Goal: Book appointment/travel/reservation

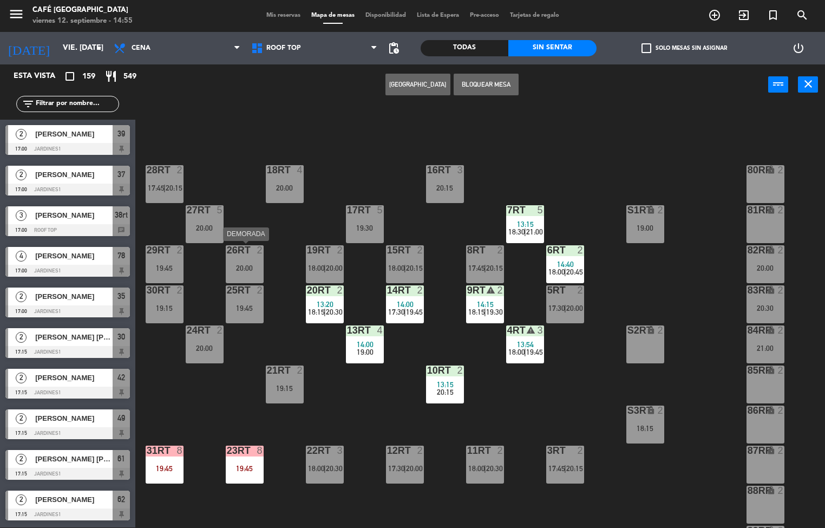
scroll to position [401, 0]
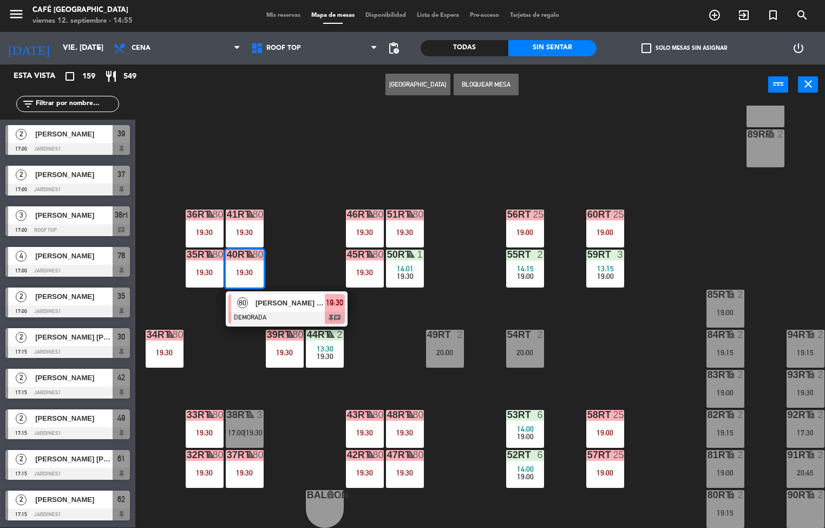
click at [307, 312] on div at bounding box center [286, 318] width 116 height 12
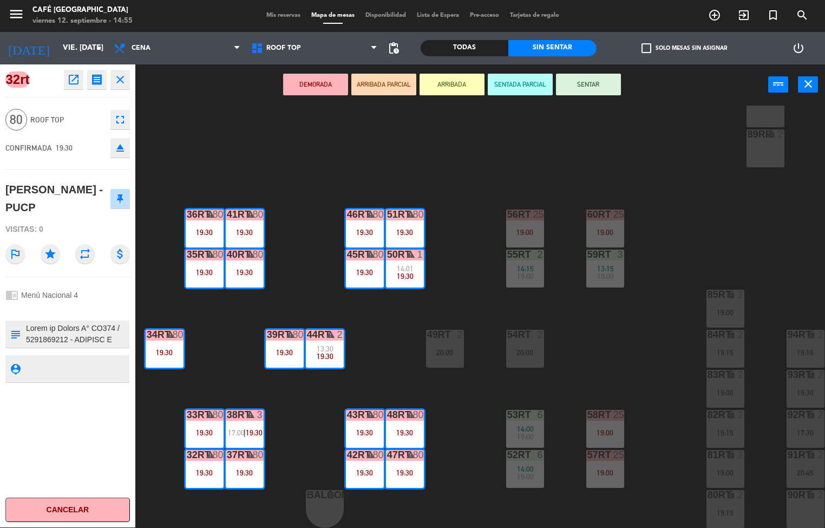
click at [78, 85] on icon "open_in_new" at bounding box center [73, 79] width 13 height 13
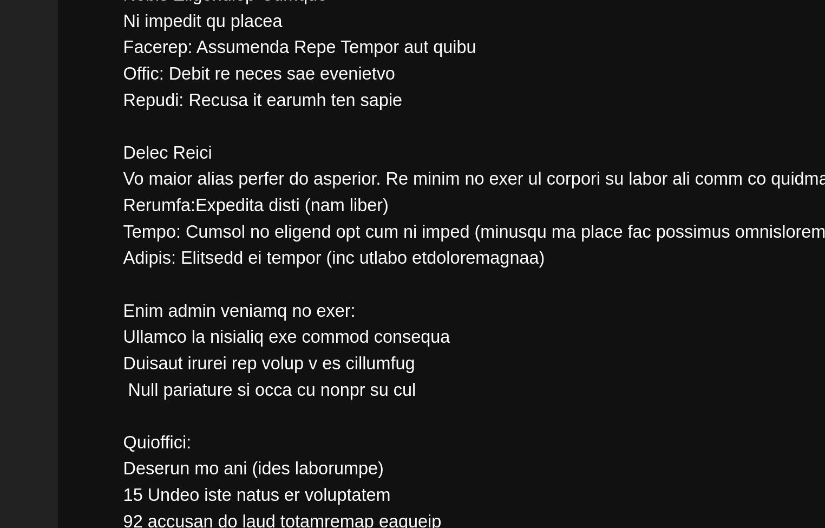
scroll to position [388, 0]
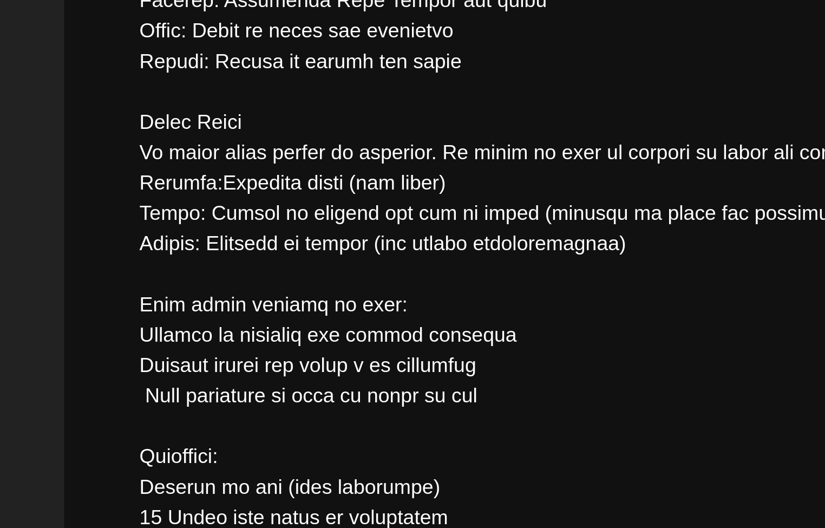
click at [196, 289] on textarea at bounding box center [413, 135] width 649 height 447
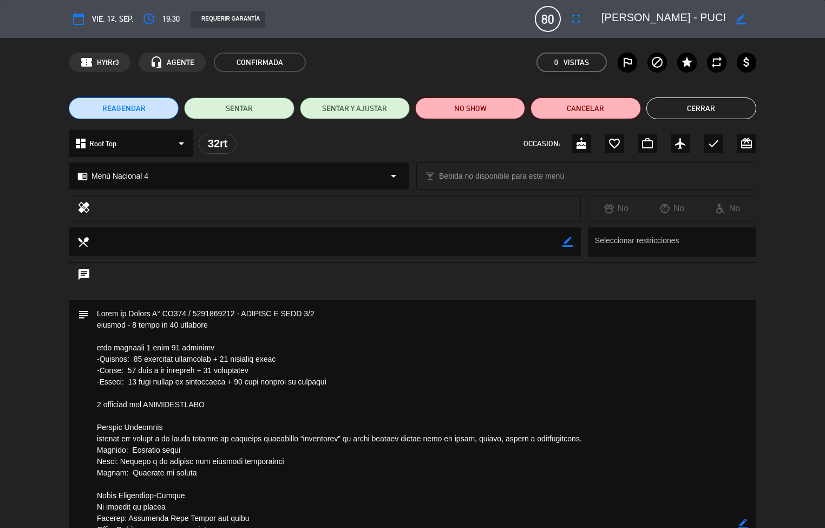
scroll to position [2, 0]
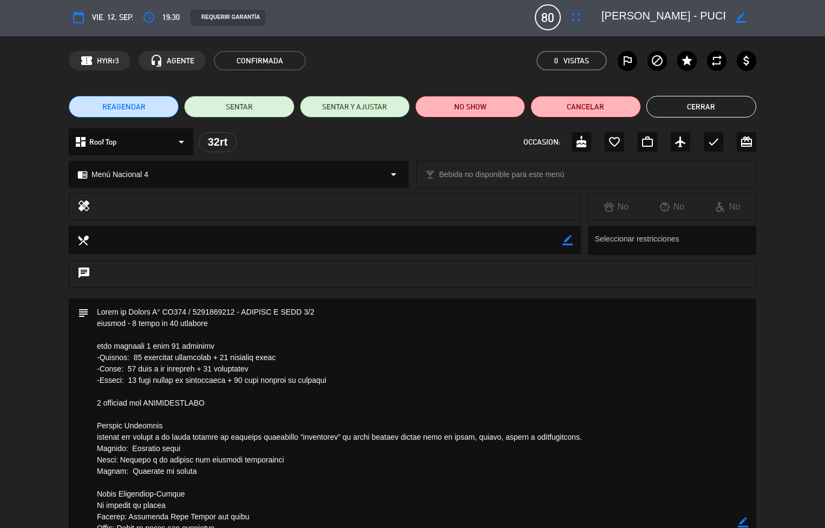
click at [700, 106] on button "Cerrar" at bounding box center [701, 107] width 110 height 22
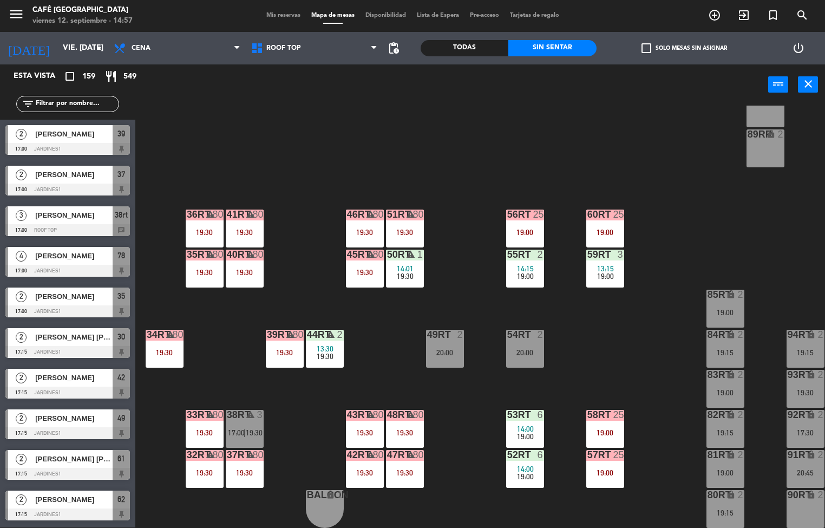
scroll to position [1, 0]
click at [538, 209] on div "25" at bounding box center [537, 214] width 11 height 10
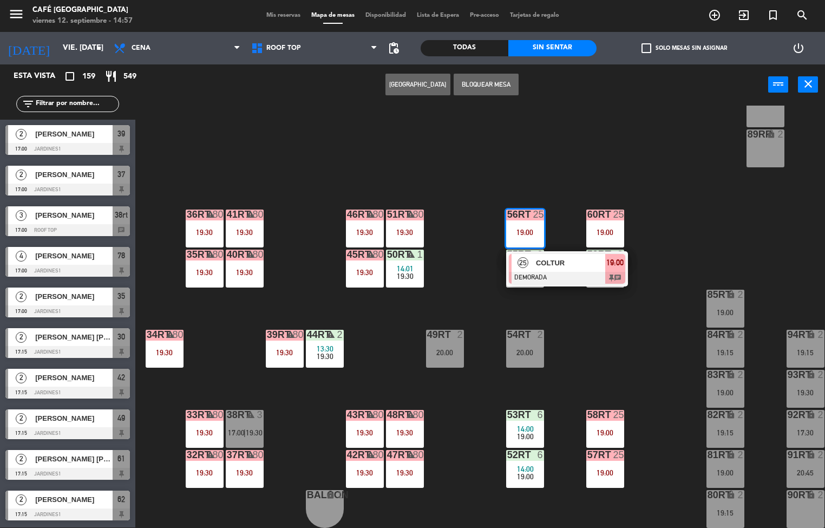
click at [595, 163] on div "18RT 4 20:00 16RT 3 20:15 28RT 2 17:45 | 20:15 80RR lock 2 27RT 5 20:00 7RT 5 1…" at bounding box center [483, 317] width 681 height 422
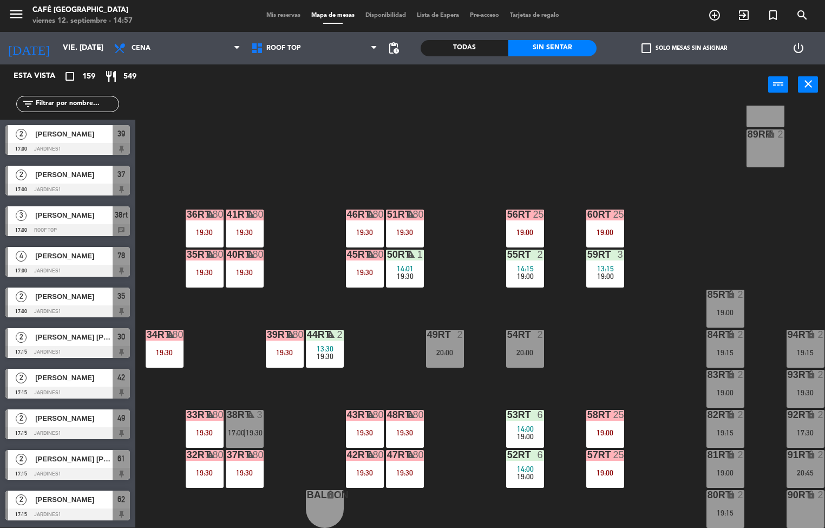
click at [414, 272] on div "19:30" at bounding box center [405, 276] width 38 height 8
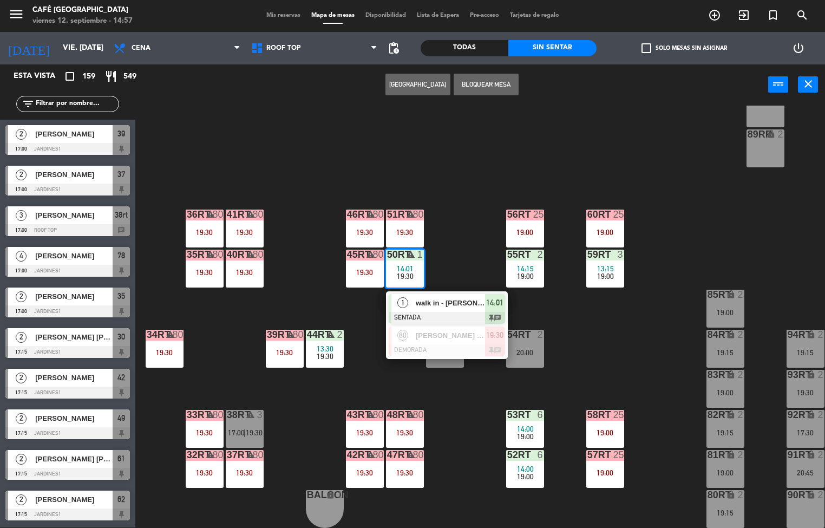
click at [471, 234] on div "18RT 4 20:00 16RT 3 20:15 28RT 2 17:45 | 20:15 80RR lock 2 27RT 5 20:00 7RT 5 1…" at bounding box center [483, 317] width 681 height 422
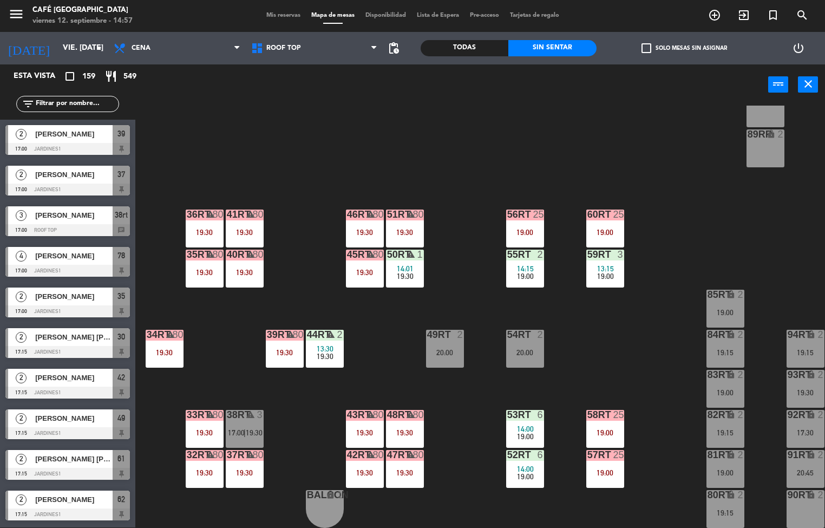
click at [530, 272] on span "19:00" at bounding box center [525, 276] width 17 height 9
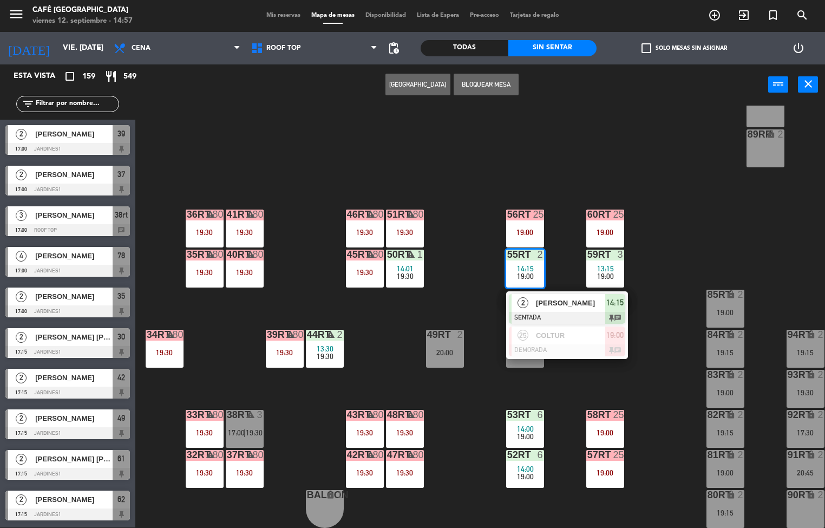
click at [679, 222] on div "18RT 4 20:00 16RT 3 20:15 28RT 2 17:45 | 20:15 80RR lock 2 27RT 5 20:00 7RT 5 1…" at bounding box center [483, 317] width 681 height 422
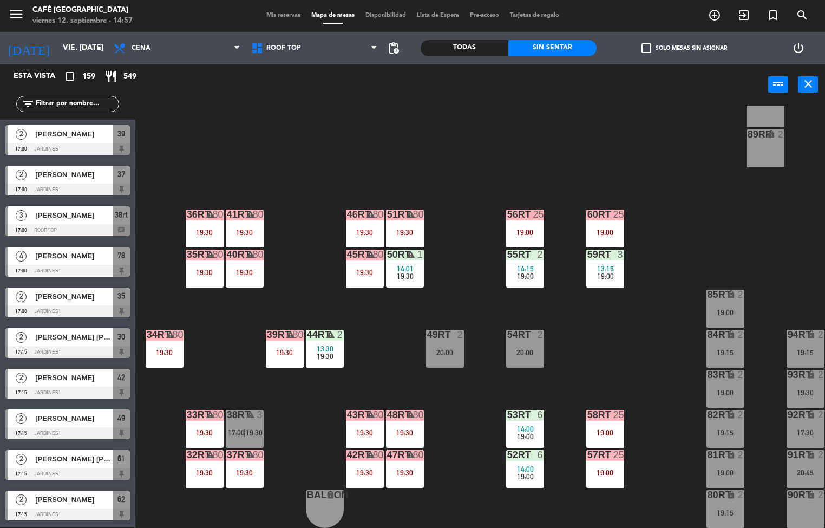
click at [611, 272] on span "19:00" at bounding box center [605, 276] width 17 height 9
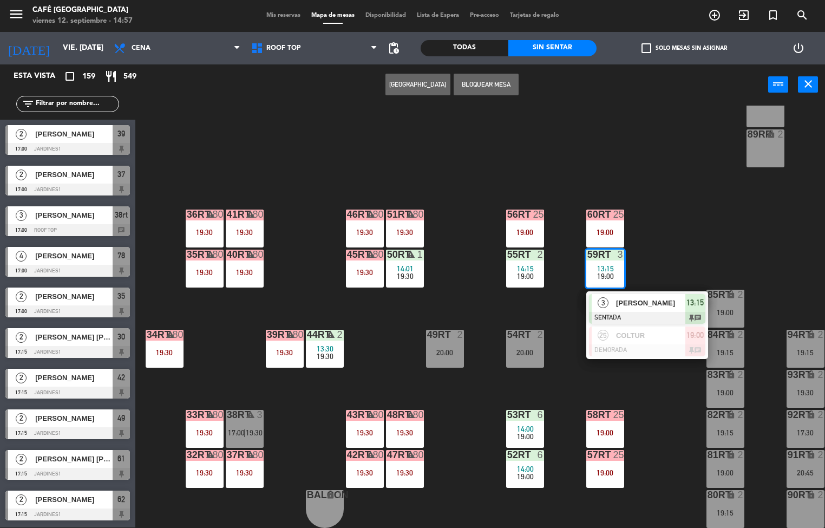
click at [682, 239] on div "18RT 4 20:00 16RT 3 20:15 28RT 2 17:45 | 20:15 80RR lock 2 27RT 5 20:00 7RT 5 1…" at bounding box center [483, 317] width 681 height 422
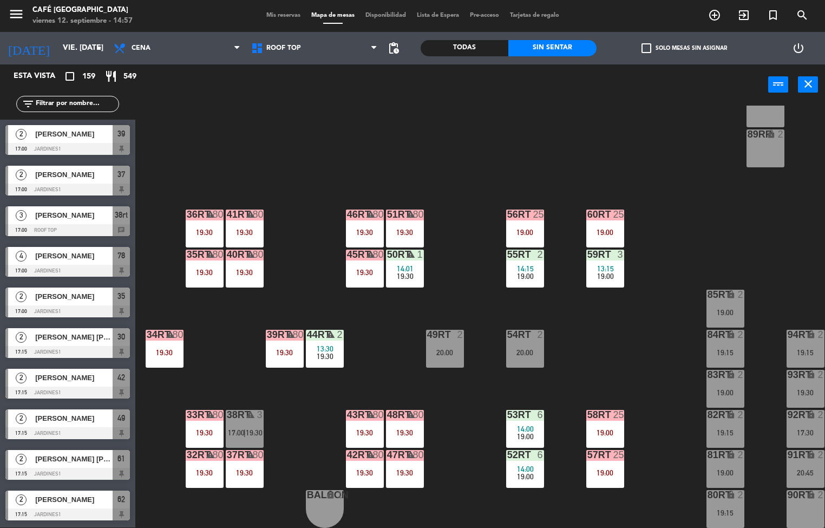
click at [604, 429] on div "19:00" at bounding box center [605, 433] width 38 height 8
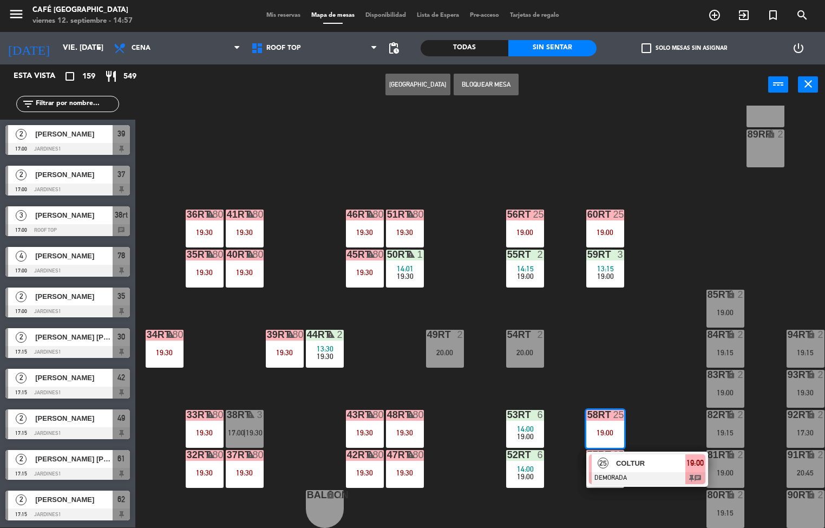
click at [617, 339] on div "18RT 4 20:00 16RT 3 20:15 28RT 2 17:45 | 20:15 80RR lock 2 27RT 5 20:00 7RT 5 1…" at bounding box center [483, 317] width 681 height 422
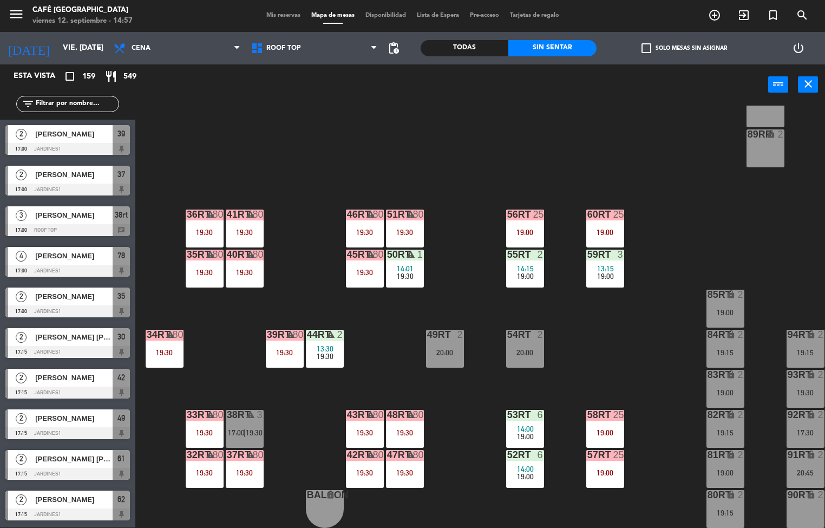
click at [531, 432] on span "19:00" at bounding box center [525, 436] width 17 height 9
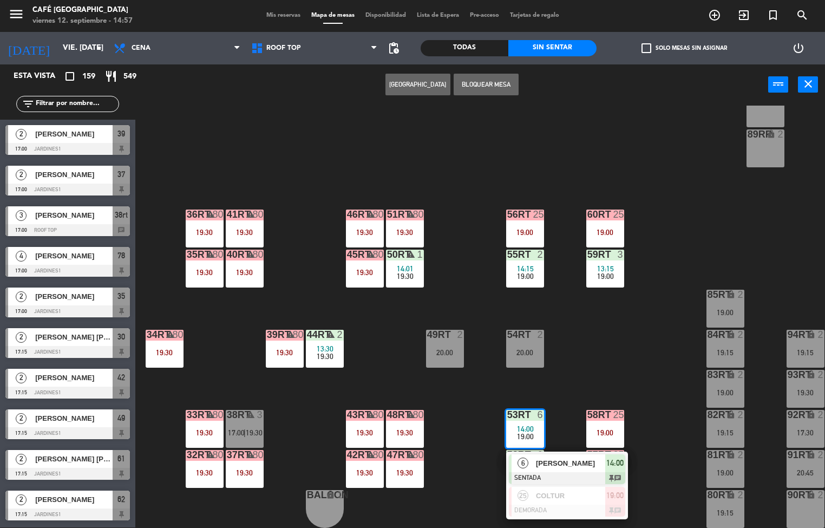
click at [635, 332] on div "18RT 4 20:00 16RT 3 20:15 28RT 2 17:45 | 20:15 80RR lock 2 27RT 5 20:00 7RT 5 1…" at bounding box center [483, 317] width 681 height 422
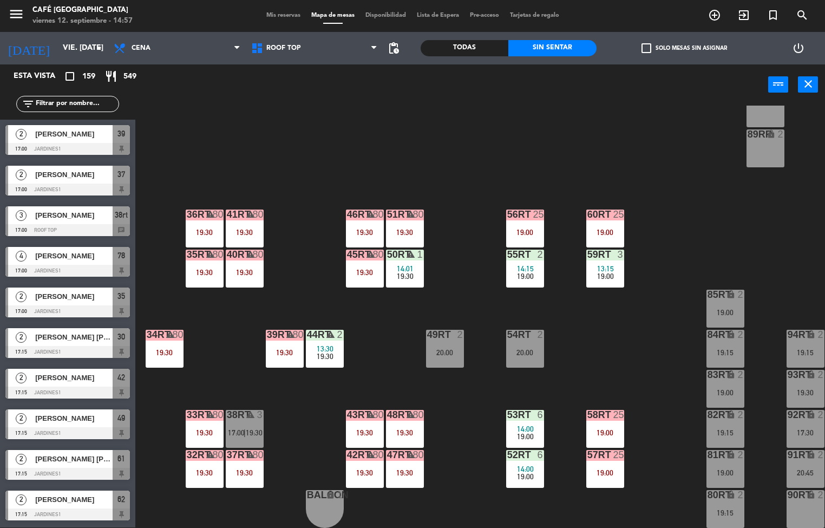
click at [523, 220] on div "56RT 25 19:00" at bounding box center [525, 228] width 38 height 38
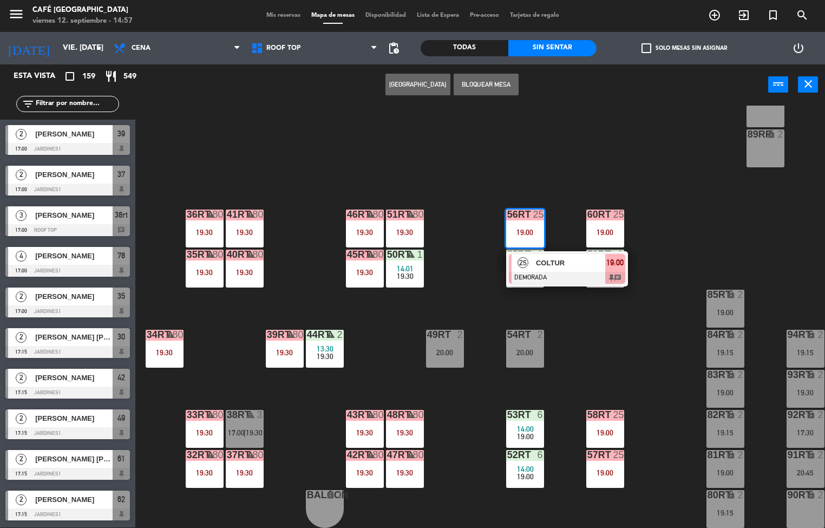
click at [565, 272] on div at bounding box center [567, 278] width 116 height 12
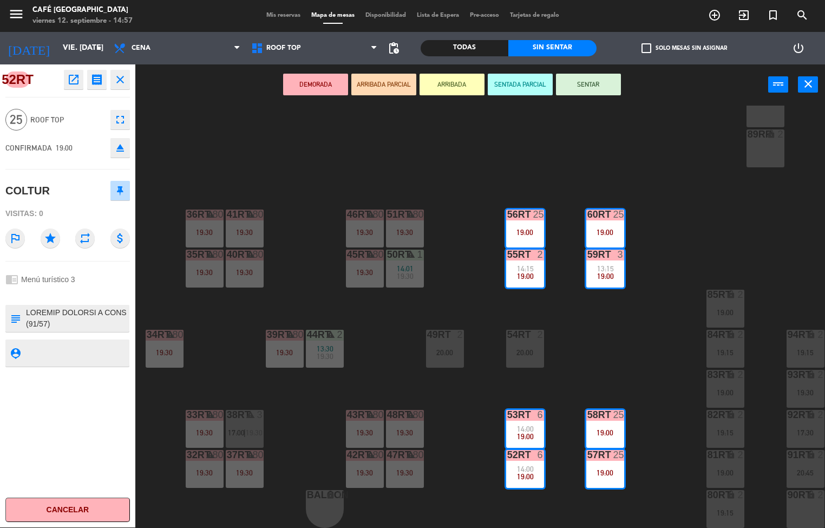
click at [67, 81] on icon "open_in_new" at bounding box center [73, 79] width 13 height 13
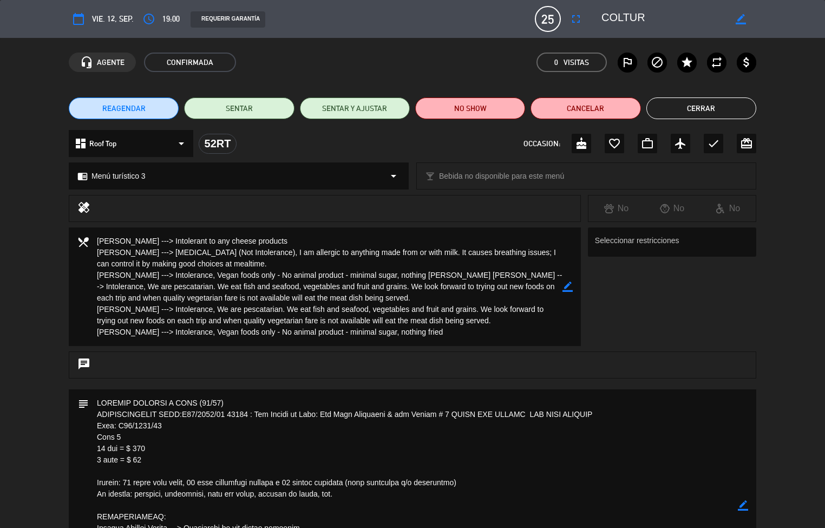
scroll to position [5, 0]
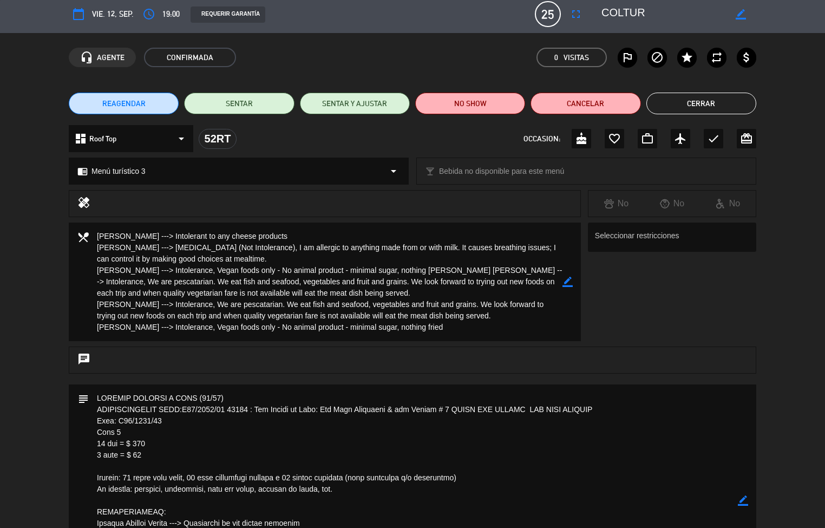
click at [701, 104] on button "Cerrar" at bounding box center [701, 104] width 110 height 22
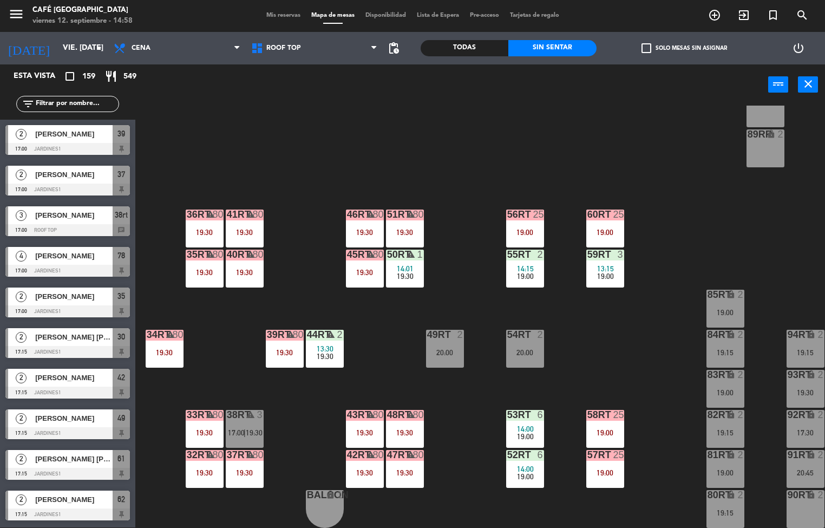
scroll to position [1, 0]
click at [239, 221] on div "41RT warning 80 19:30" at bounding box center [245, 228] width 38 height 38
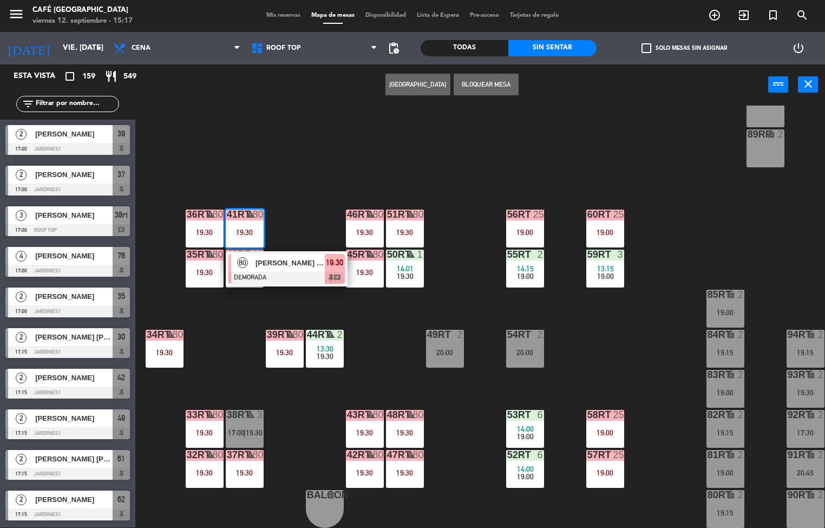
click at [299, 261] on span "[PERSON_NAME] - PUCP" at bounding box center [289, 262] width 69 height 11
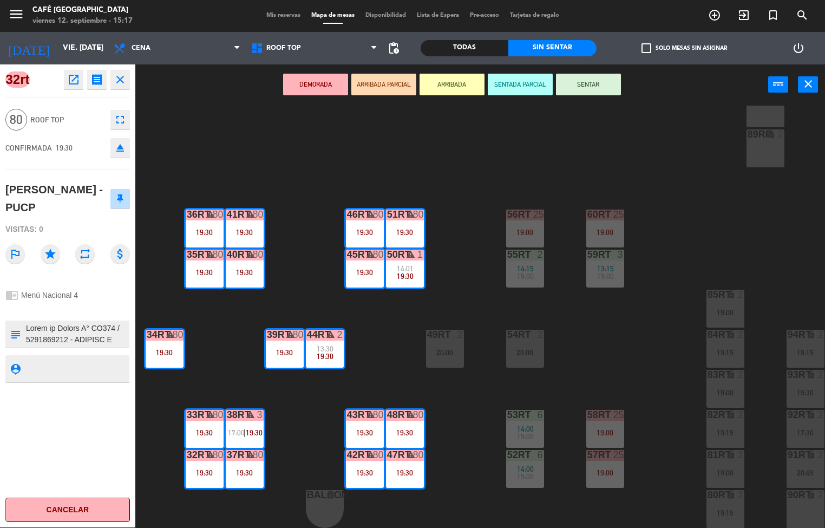
click at [69, 83] on icon "open_in_new" at bounding box center [73, 79] width 13 height 13
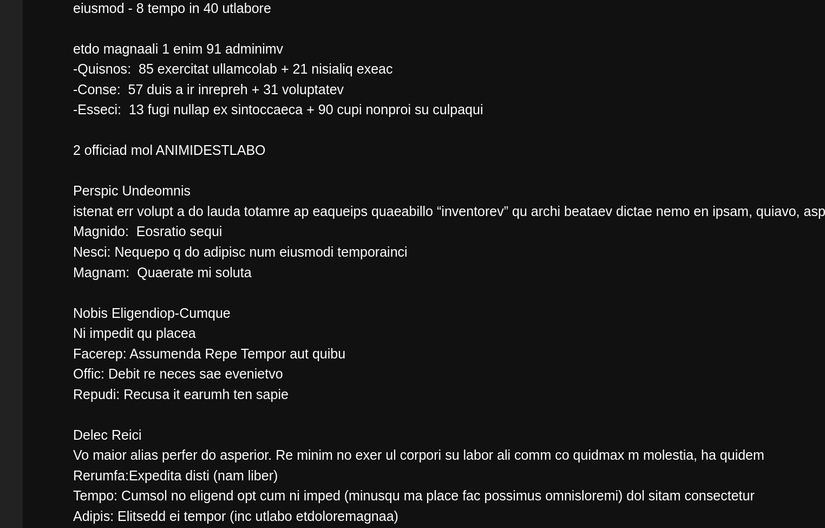
scroll to position [0, 0]
